Goal: Information Seeking & Learning: Find specific fact

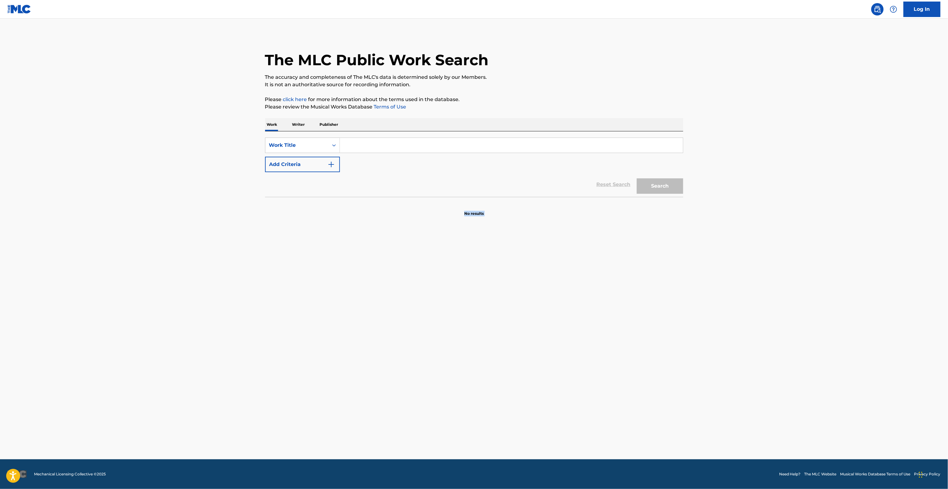
click at [554, 277] on main "The MLC Public Work Search The accuracy and completeness of The MLC's data is d…" at bounding box center [474, 239] width 948 height 441
drag, startPoint x: 554, startPoint y: 277, endPoint x: 389, endPoint y: 463, distance: 248.3
click at [549, 279] on main "The MLC Public Work Search The accuracy and completeness of The MLC's data is d…" at bounding box center [474, 239] width 948 height 441
click at [560, 314] on main "The MLC Public Work Search The accuracy and completeness of The MLC's data is d…" at bounding box center [474, 239] width 948 height 441
click at [561, 315] on main "The MLC Public Work Search The accuracy and completeness of The MLC's data is d…" at bounding box center [474, 239] width 948 height 441
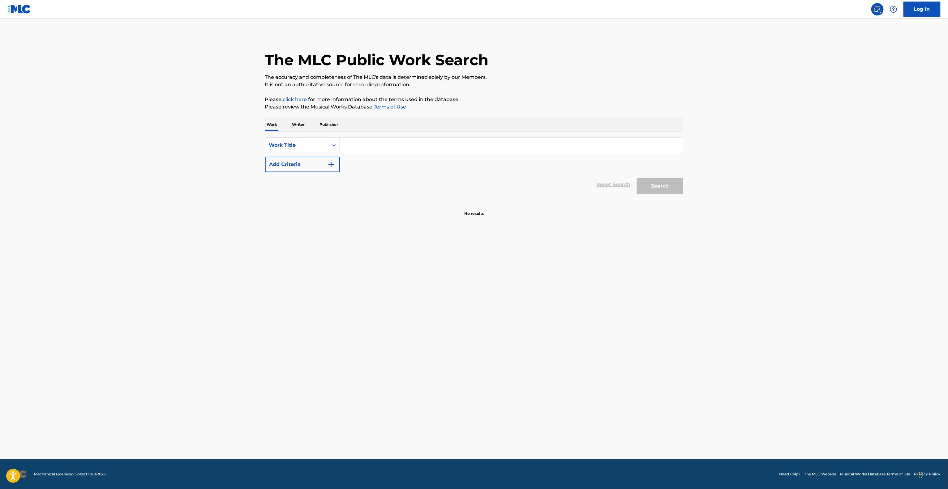
drag, startPoint x: 561, startPoint y: 315, endPoint x: 565, endPoint y: 311, distance: 5.7
click at [563, 313] on main "The MLC Public Work Search The accuracy and completeness of The MLC's data is d…" at bounding box center [474, 239] width 948 height 441
click at [567, 311] on main "The MLC Public Work Search The accuracy and completeness of The MLC's data is d…" at bounding box center [474, 239] width 948 height 441
click at [570, 311] on main "The MLC Public Work Search The accuracy and completeness of The MLC's data is d…" at bounding box center [474, 239] width 948 height 441
drag, startPoint x: 628, startPoint y: 292, endPoint x: 632, endPoint y: 291, distance: 3.5
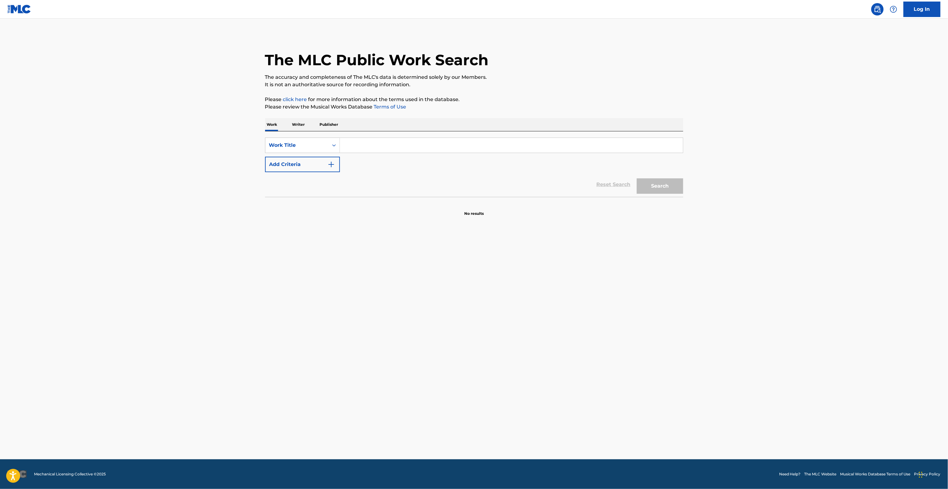
click at [630, 291] on main "The MLC Public Work Search The accuracy and completeness of The MLC's data is d…" at bounding box center [474, 239] width 948 height 441
click at [675, 461] on footer "Mechanical Licensing Collective © 2025 Need Help? The MLC Website Musical Works…" at bounding box center [474, 475] width 948 height 30
drag, startPoint x: 674, startPoint y: 461, endPoint x: 678, endPoint y: 484, distance: 22.7
click at [674, 469] on footer "Mechanical Licensing Collective © 2025 Need Help? The MLC Website Musical Works…" at bounding box center [474, 475] width 948 height 30
click at [679, 486] on footer "Mechanical Licensing Collective © 2025 Need Help? The MLC Website Musical Works…" at bounding box center [474, 475] width 948 height 30
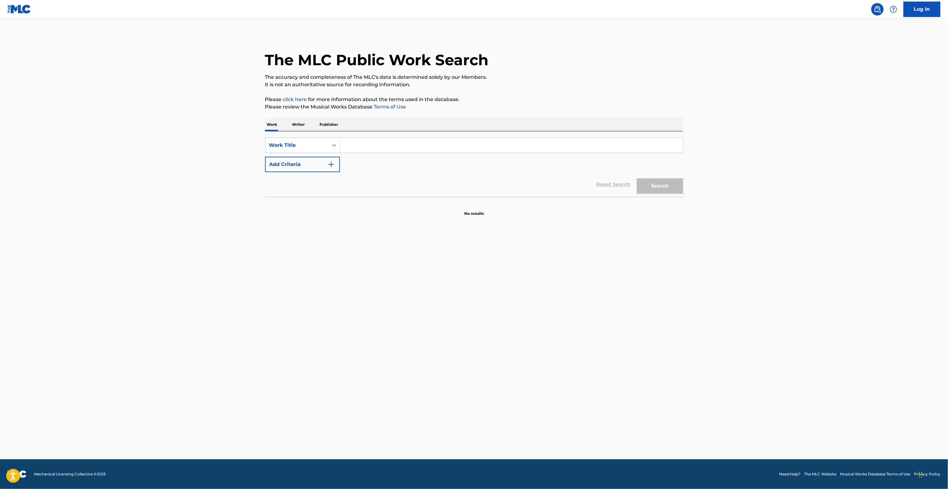
click at [690, 392] on main "The MLC Public Work Search The accuracy and completeness of The MLC's data is d…" at bounding box center [474, 239] width 948 height 441
click at [690, 387] on main "The MLC Public Work Search The accuracy and completeness of The MLC's data is d…" at bounding box center [474, 239] width 948 height 441
drag, startPoint x: 690, startPoint y: 387, endPoint x: 688, endPoint y: 383, distance: 4.3
click at [690, 383] on main "The MLC Public Work Search The accuracy and completeness of The MLC's data is d…" at bounding box center [474, 239] width 948 height 441
click at [714, 186] on main "The MLC Public Work Search The accuracy and completeness of The MLC's data is d…" at bounding box center [474, 239] width 948 height 441
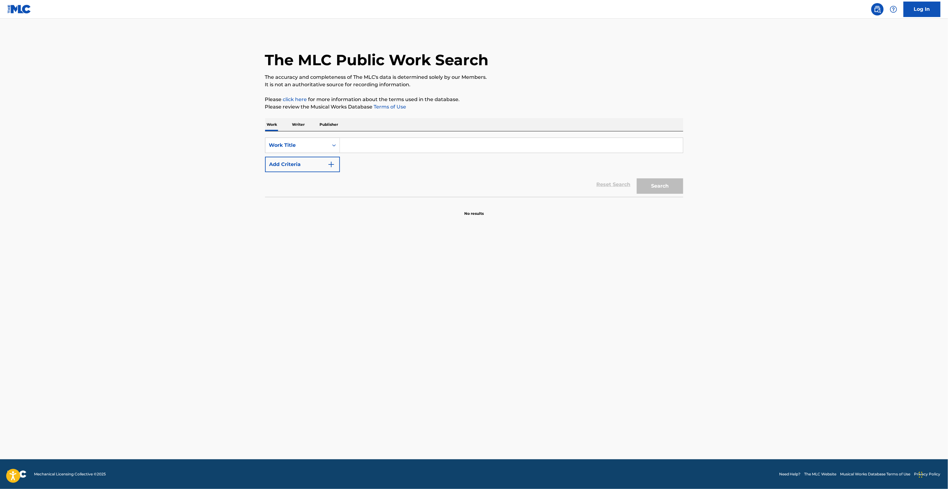
click at [714, 188] on main "The MLC Public Work Search The accuracy and completeness of The MLC's data is d…" at bounding box center [474, 239] width 948 height 441
click at [724, 200] on main "The MLC Public Work Search The accuracy and completeness of The MLC's data is d…" at bounding box center [474, 239] width 948 height 441
click at [727, 215] on main "The MLC Public Work Search The accuracy and completeness of The MLC's data is d…" at bounding box center [474, 239] width 948 height 441
drag, startPoint x: 756, startPoint y: 200, endPoint x: 756, endPoint y: 222, distance: 22.3
click at [756, 205] on main "The MLC Public Work Search The accuracy and completeness of The MLC's data is d…" at bounding box center [474, 239] width 948 height 441
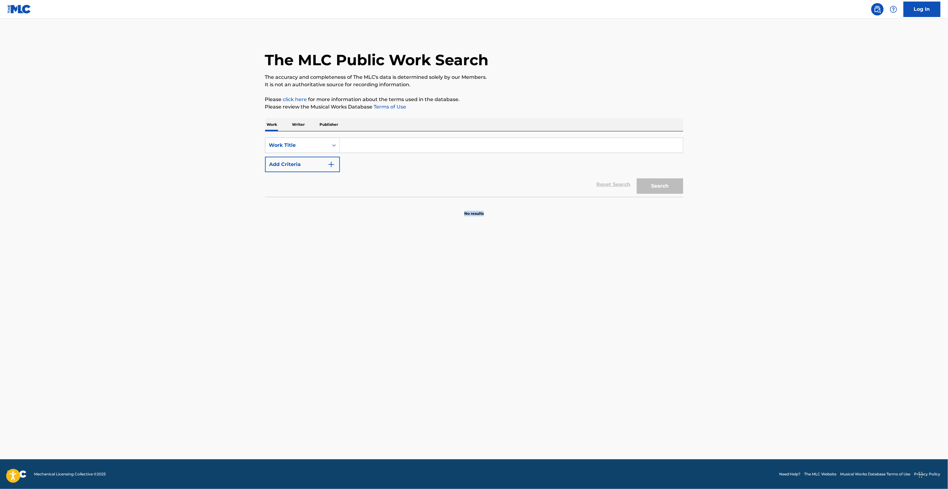
click at [705, 237] on main "The MLC Public Work Search The accuracy and completeness of The MLC's data is d…" at bounding box center [474, 239] width 948 height 441
click at [704, 237] on main "The MLC Public Work Search The accuracy and completeness of The MLC's data is d…" at bounding box center [474, 239] width 948 height 441
drag, startPoint x: 699, startPoint y: 244, endPoint x: 694, endPoint y: 258, distance: 14.8
click at [695, 255] on main "The MLC Public Work Search The accuracy and completeness of The MLC's data is d…" at bounding box center [474, 239] width 948 height 441
click at [690, 280] on main "The MLC Public Work Search The accuracy and completeness of The MLC's data is d…" at bounding box center [474, 239] width 948 height 441
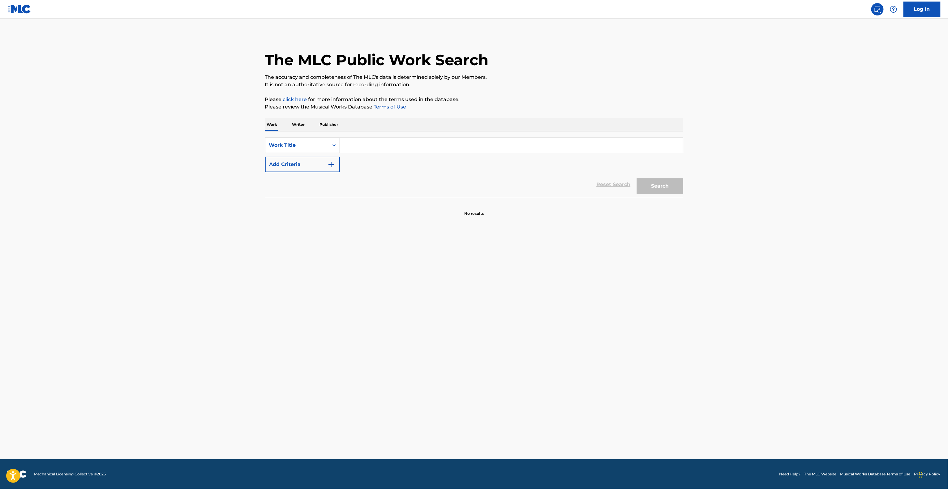
click at [689, 281] on main "The MLC Public Work Search The accuracy and completeness of The MLC's data is d…" at bounding box center [474, 239] width 948 height 441
click at [689, 282] on main "The MLC Public Work Search The accuracy and completeness of The MLC's data is d…" at bounding box center [474, 239] width 948 height 441
click at [690, 283] on main "The MLC Public Work Search The accuracy and completeness of The MLC's data is d…" at bounding box center [474, 239] width 948 height 441
click at [690, 281] on main "The MLC Public Work Search The accuracy and completeness of The MLC's data is d…" at bounding box center [474, 239] width 948 height 441
click at [459, 315] on main "The MLC Public Work Search The accuracy and completeness of The MLC's data is d…" at bounding box center [474, 239] width 948 height 441
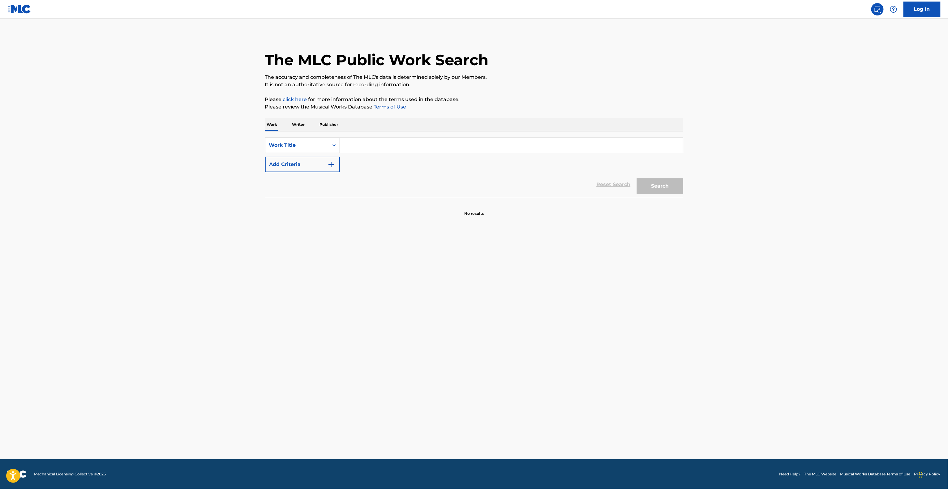
click at [459, 315] on main "The MLC Public Work Search The accuracy and completeness of The MLC's data is d…" at bounding box center [474, 239] width 948 height 441
drag, startPoint x: 459, startPoint y: 315, endPoint x: 447, endPoint y: 327, distance: 16.6
click at [449, 326] on main "The MLC Public Work Search The accuracy and completeness of The MLC's data is d…" at bounding box center [474, 239] width 948 height 441
click at [915, 119] on main "The MLC Public Work Search The accuracy and completeness of The MLC's data is d…" at bounding box center [474, 239] width 948 height 441
drag, startPoint x: 913, startPoint y: 123, endPoint x: 875, endPoint y: 143, distance: 42.6
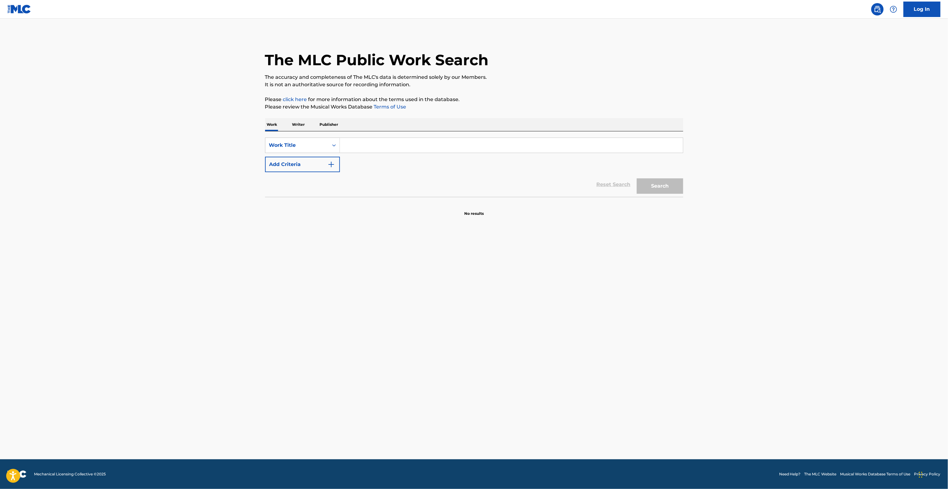
click at [888, 135] on main "The MLC Public Work Search The accuracy and completeness of The MLC's data is d…" at bounding box center [474, 239] width 948 height 441
click at [835, 176] on main "The MLC Public Work Search The accuracy and completeness of The MLC's data is d…" at bounding box center [474, 239] width 948 height 441
click at [838, 200] on main "The MLC Public Work Search The accuracy and completeness of The MLC's data is d…" at bounding box center [474, 239] width 948 height 441
drag, startPoint x: 838, startPoint y: 200, endPoint x: 841, endPoint y: 205, distance: 5.8
click at [840, 204] on main "The MLC Public Work Search The accuracy and completeness of The MLC's data is d…" at bounding box center [474, 239] width 948 height 441
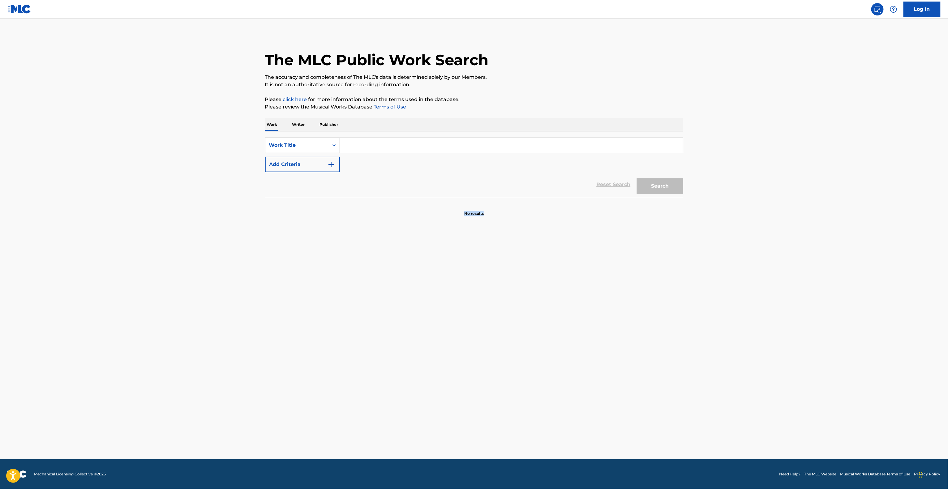
drag, startPoint x: 842, startPoint y: 210, endPoint x: 846, endPoint y: 215, distance: 6.2
click at [843, 210] on main "The MLC Public Work Search The accuracy and completeness of The MLC's data is d…" at bounding box center [474, 239] width 948 height 441
click at [846, 215] on main "The MLC Public Work Search The accuracy and completeness of The MLC's data is d…" at bounding box center [474, 239] width 948 height 441
click at [546, 388] on main "The MLC Public Work Search The accuracy and completeness of The MLC's data is d…" at bounding box center [474, 239] width 948 height 441
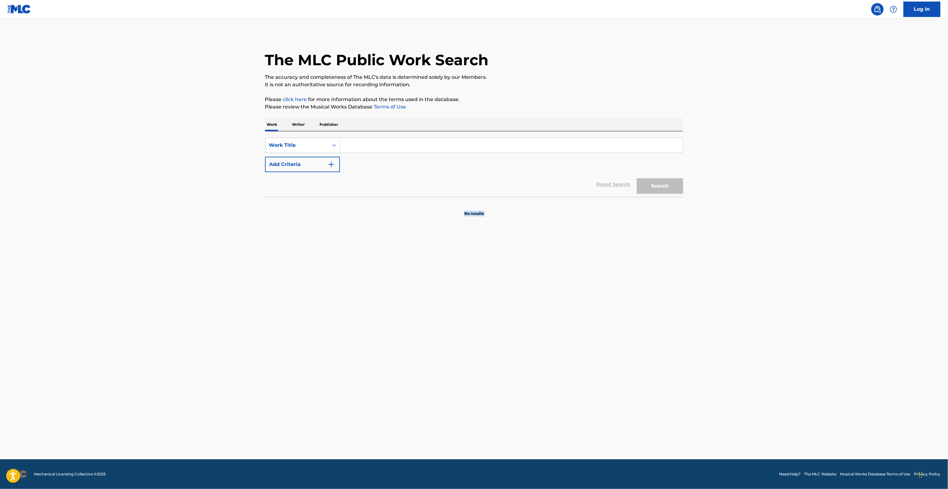
click at [546, 388] on main "The MLC Public Work Search The accuracy and completeness of The MLC's data is d…" at bounding box center [474, 239] width 948 height 441
drag, startPoint x: 546, startPoint y: 388, endPoint x: 612, endPoint y: 261, distance: 143.3
click at [612, 261] on main "The MLC Public Work Search The accuracy and completeness of The MLC's data is d…" at bounding box center [474, 239] width 948 height 441
click at [486, 156] on div "SearchWithCriteria5675ad17-2439-4d47-8674-cf9b82db70eb Work Title Add Criteria" at bounding box center [474, 155] width 418 height 35
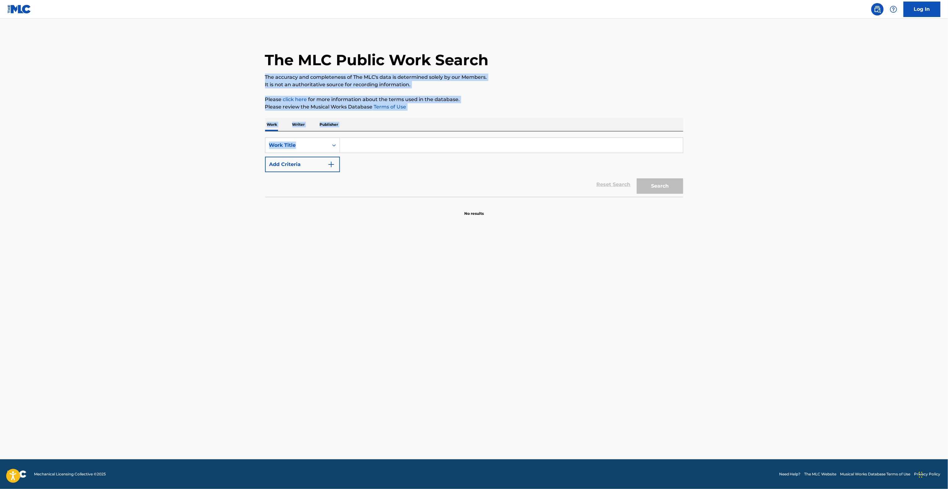
drag, startPoint x: 486, startPoint y: 156, endPoint x: 582, endPoint y: -64, distance: 240.4
click at [582, 0] on html "Accessibility Screen-Reader Guide, Feedback, and Issue Reporting | New window C…" at bounding box center [474, 244] width 948 height 489
